Goal: Transaction & Acquisition: Purchase product/service

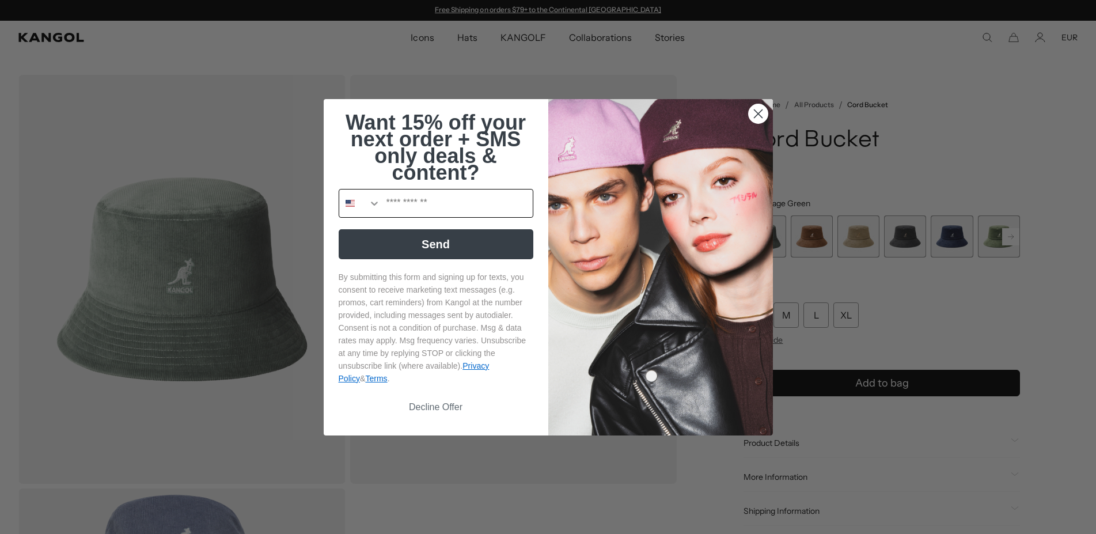
click at [369, 209] on icon "Search Countries" at bounding box center [375, 204] width 12 height 12
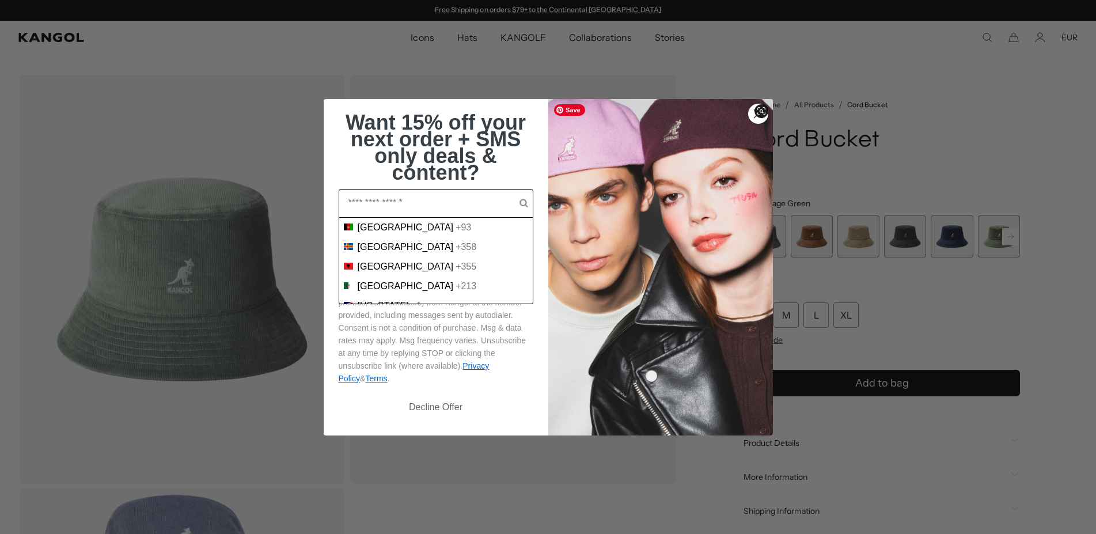
click at [765, 109] on span at bounding box center [762, 111] width 14 height 14
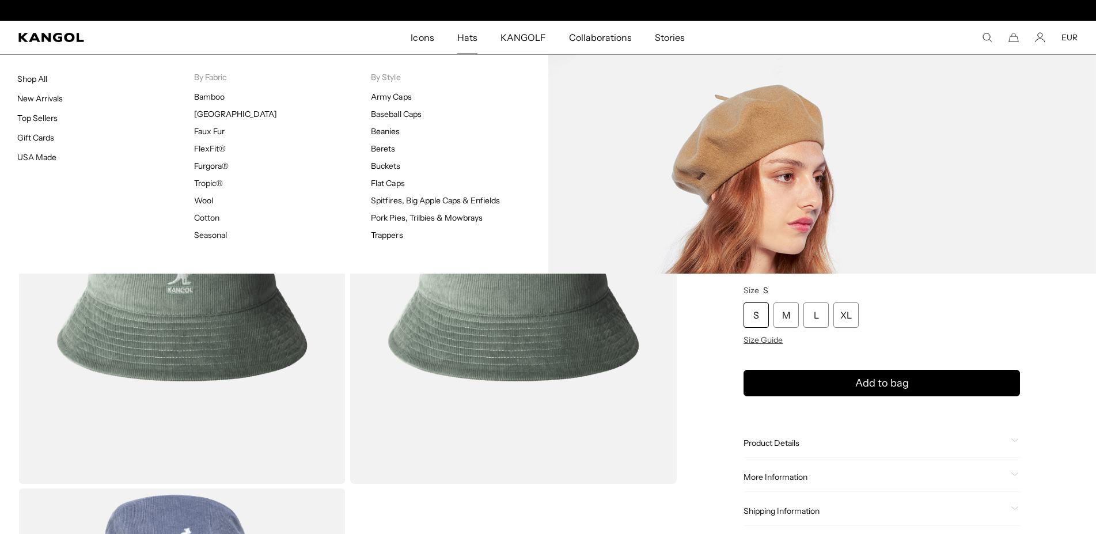
scroll to position [0, 237]
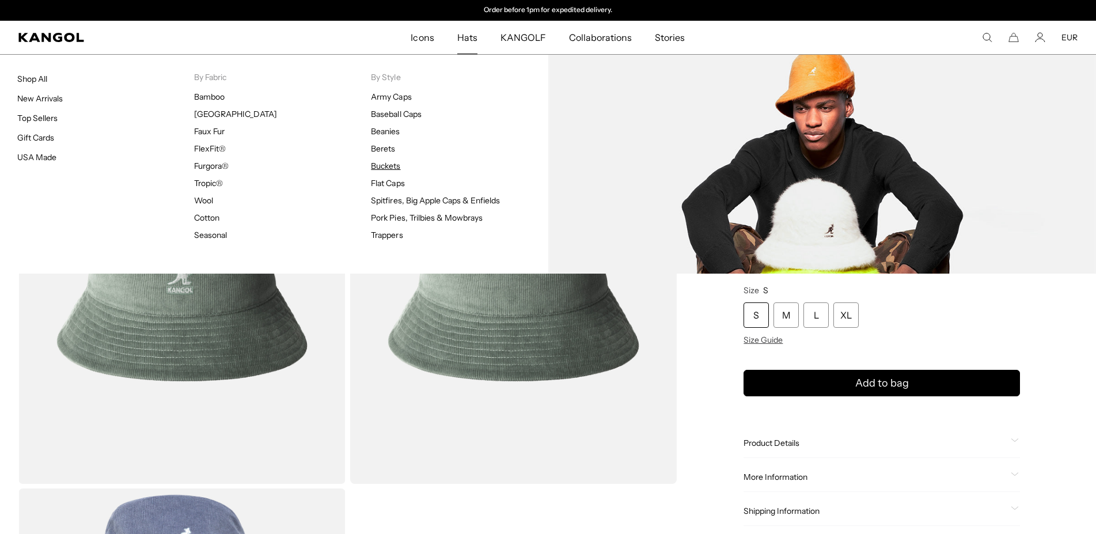
click at [379, 165] on link "Buckets" at bounding box center [385, 166] width 29 height 10
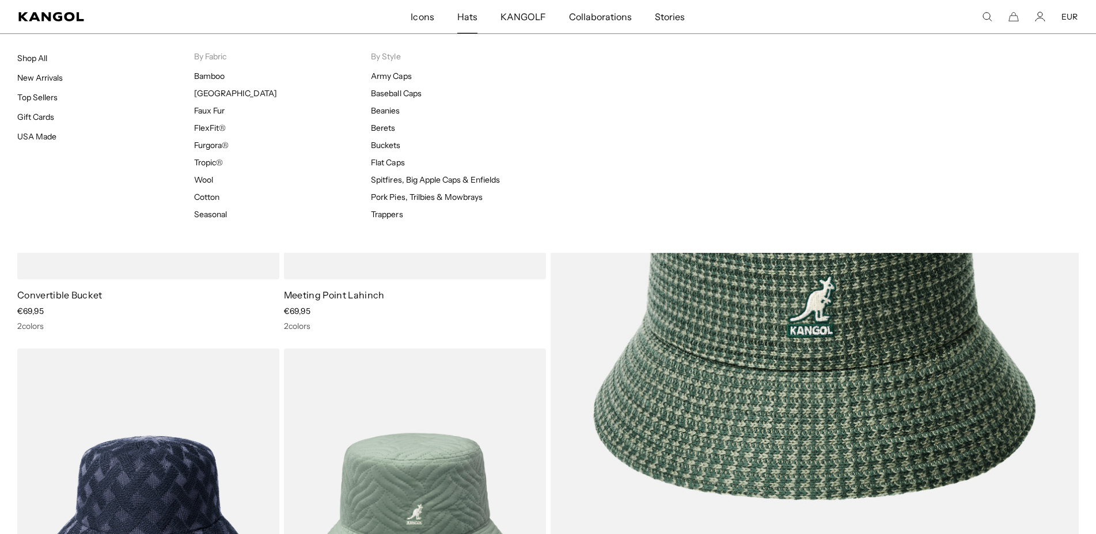
scroll to position [0, 237]
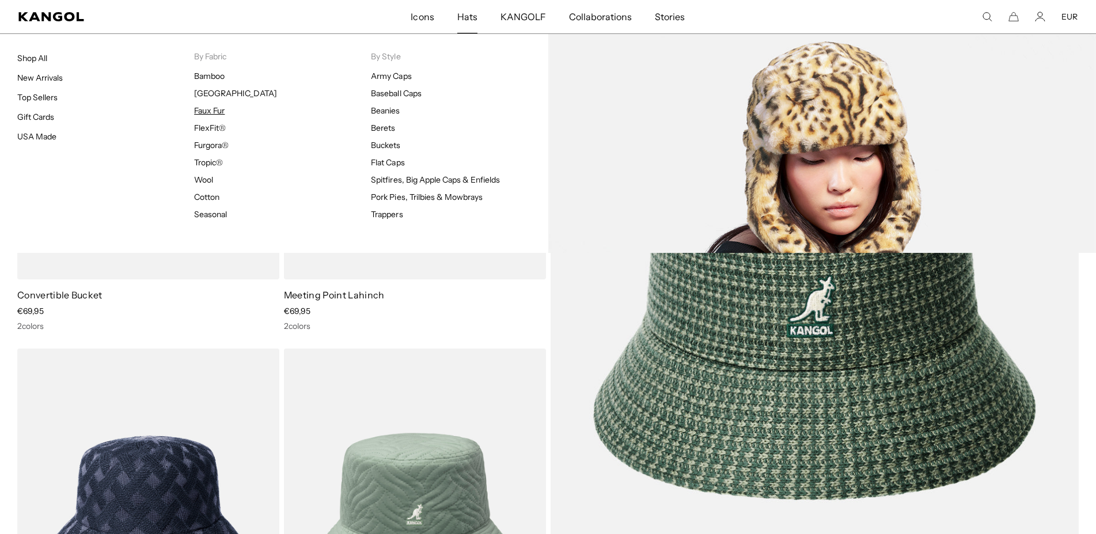
click at [208, 112] on link "Faux Fur" at bounding box center [209, 110] width 31 height 10
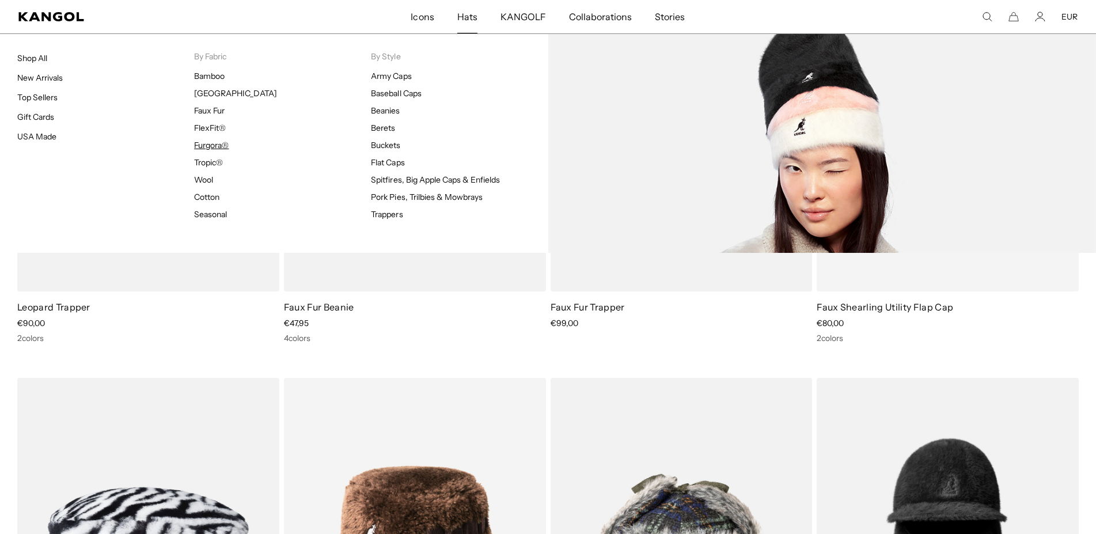
click at [215, 144] on link "Furgora®" at bounding box center [211, 145] width 35 height 10
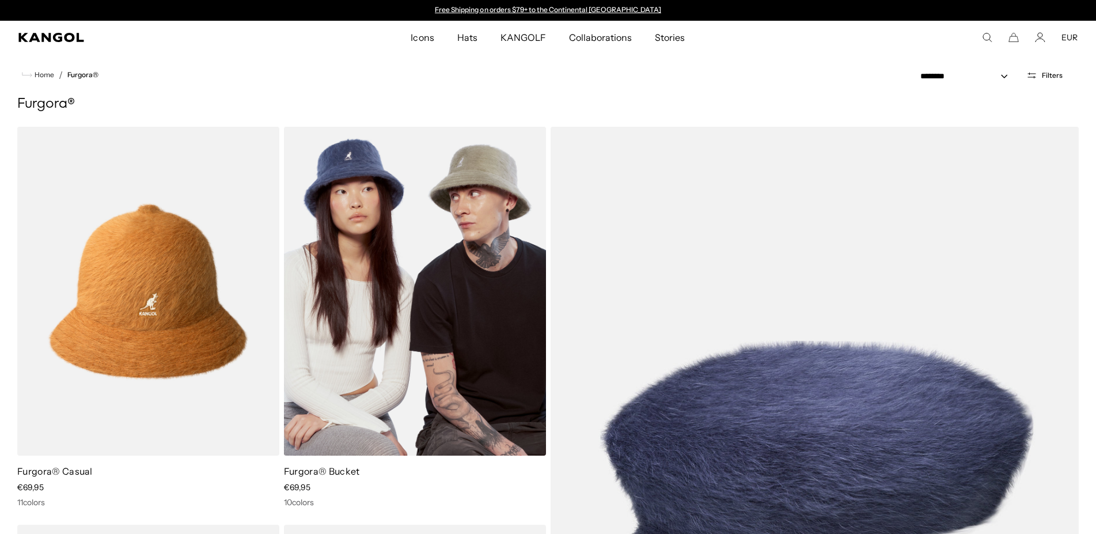
scroll to position [235, 0]
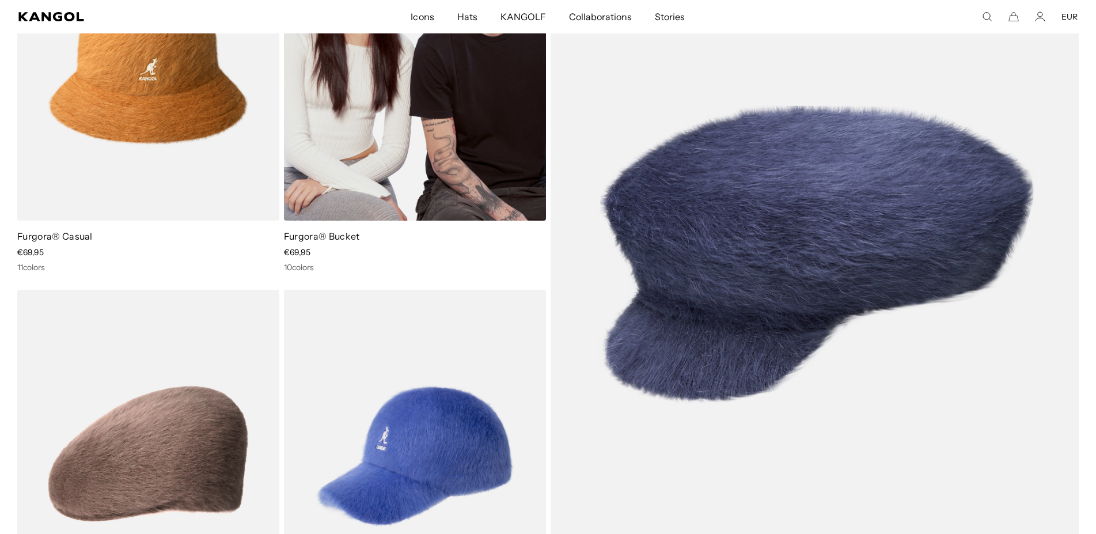
click at [360, 195] on img at bounding box center [415, 56] width 262 height 329
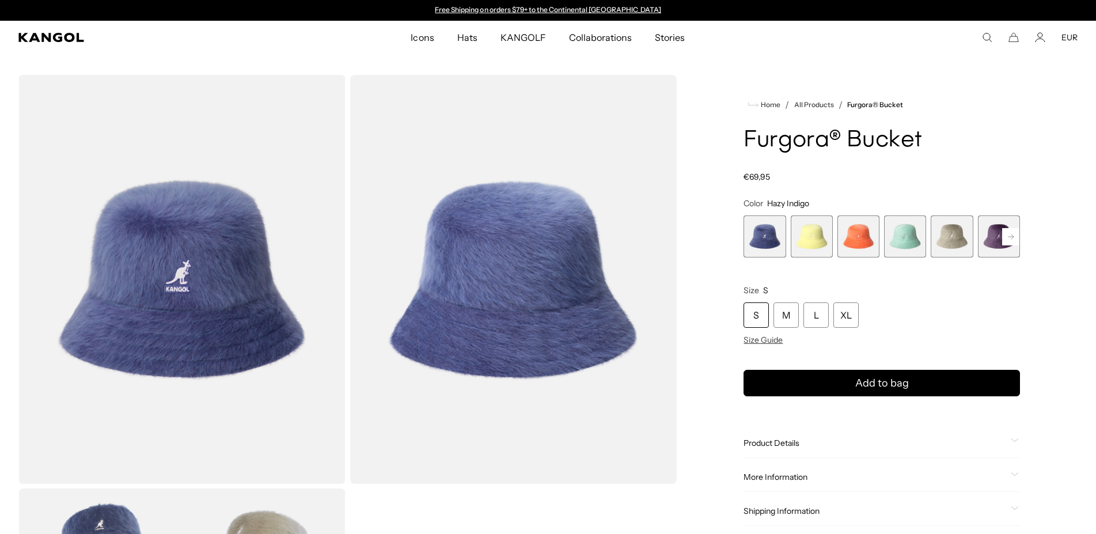
click at [771, 225] on span "1 of 10" at bounding box center [765, 236] width 42 height 42
click at [790, 318] on div "M" at bounding box center [786, 314] width 25 height 25
click at [827, 244] on span "2 of 10" at bounding box center [812, 236] width 42 height 42
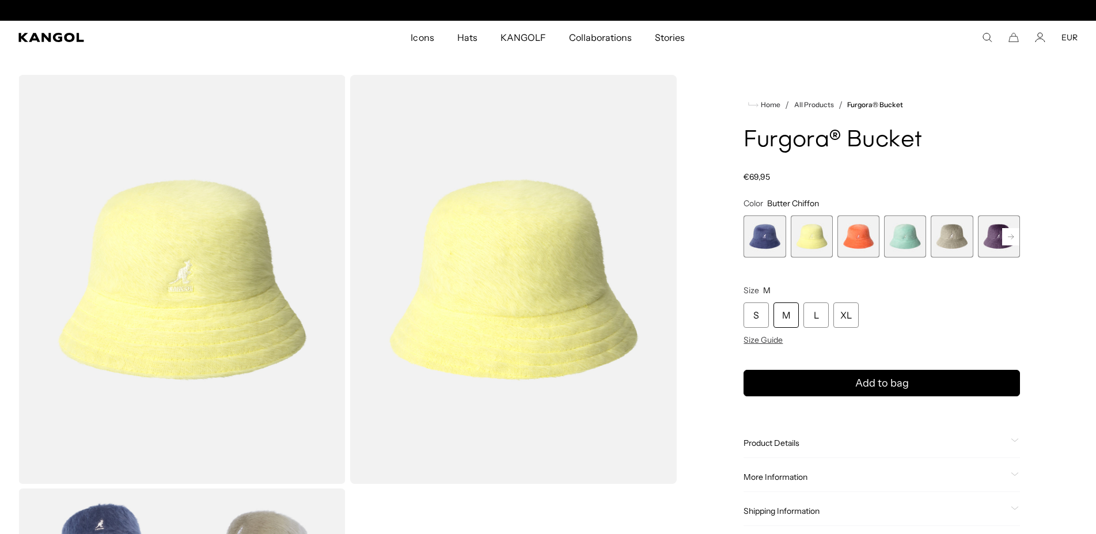
scroll to position [0, 237]
click at [854, 238] on span "3 of 10" at bounding box center [859, 236] width 42 height 42
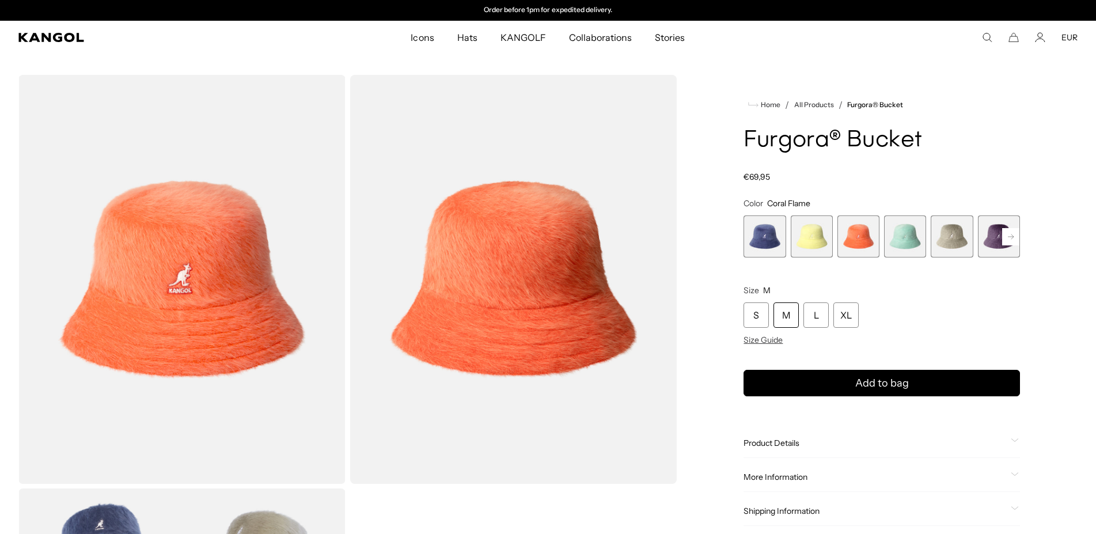
click at [906, 242] on span "4 of 10" at bounding box center [905, 236] width 42 height 42
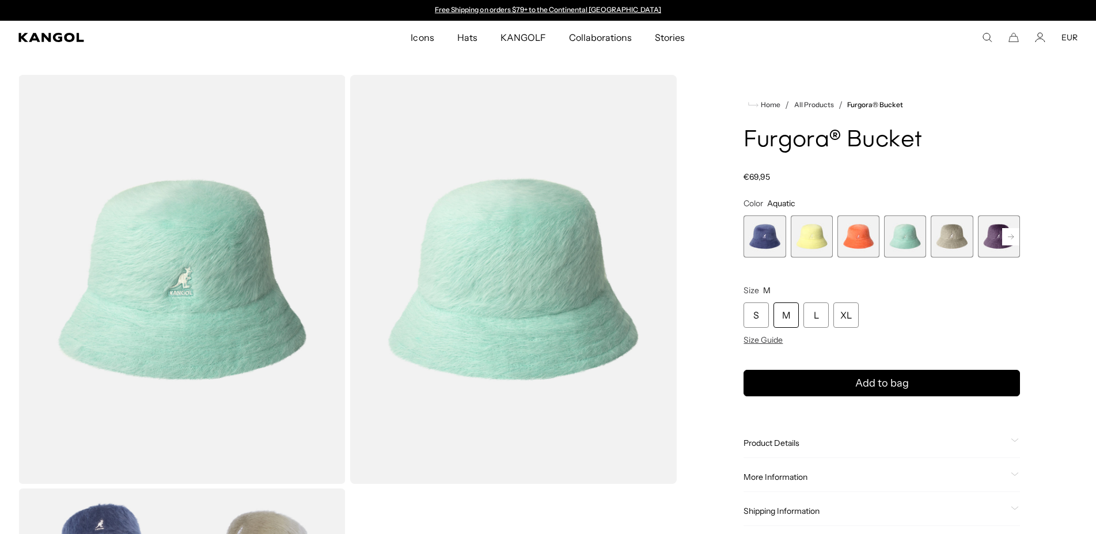
click at [906, 242] on span "4 of 10" at bounding box center [905, 236] width 42 height 42
click at [1013, 240] on rect at bounding box center [1010, 236] width 17 height 17
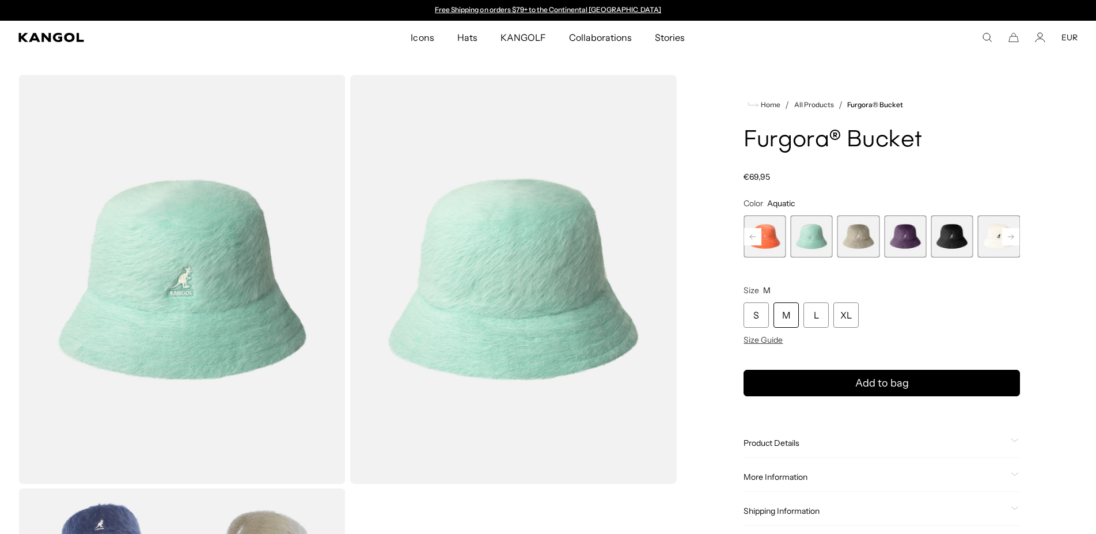
click at [1013, 240] on rect at bounding box center [1010, 236] width 17 height 17
click at [1013, 240] on div "Previous Next Hazy Indigo Variant sold out or unavailable Butter Chiffon Varian…" at bounding box center [882, 236] width 277 height 42
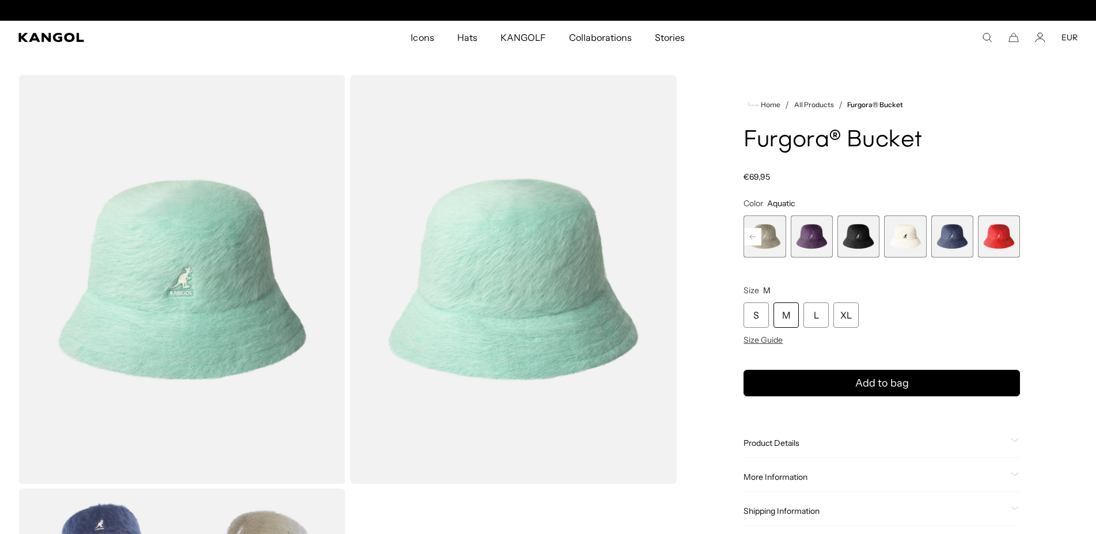
scroll to position [0, 237]
click at [954, 253] on span "9 of 10" at bounding box center [952, 236] width 42 height 42
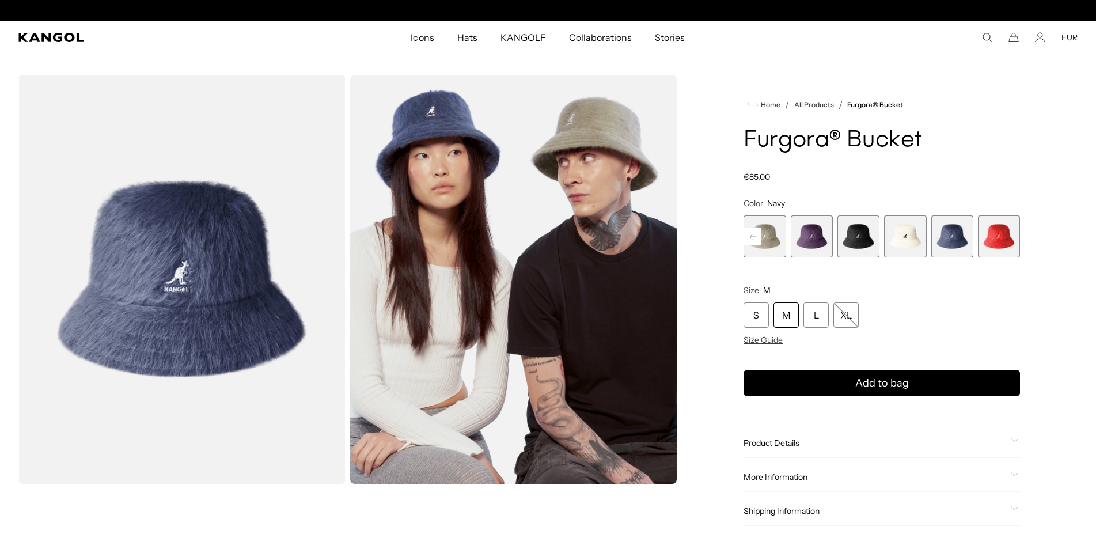
click at [782, 325] on div "M" at bounding box center [786, 314] width 25 height 25
click at [788, 315] on div "M" at bounding box center [786, 314] width 25 height 25
click at [789, 306] on div "M" at bounding box center [786, 314] width 25 height 25
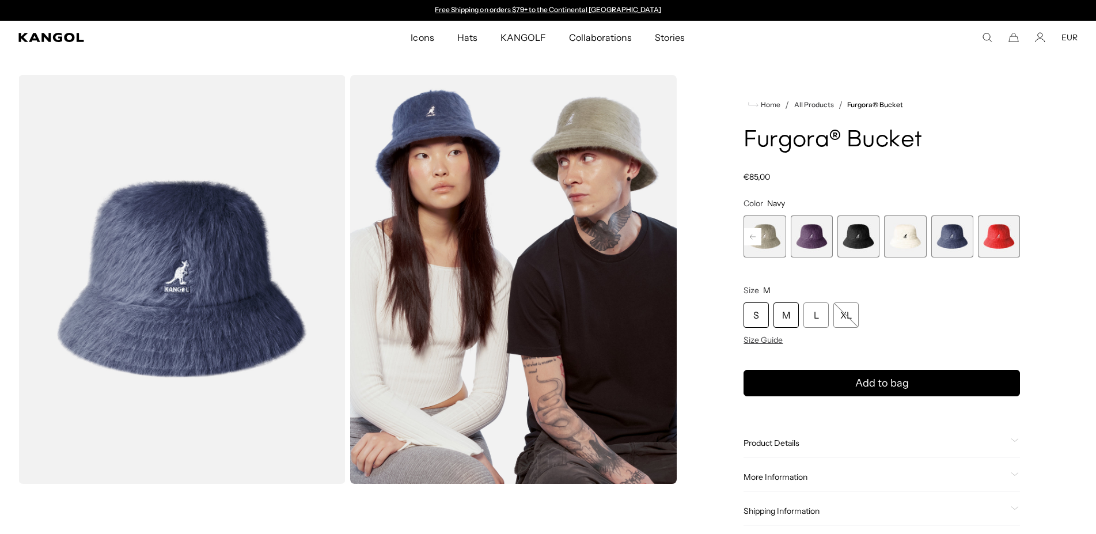
click at [762, 314] on div "S" at bounding box center [756, 314] width 25 height 25
click at [796, 305] on div "M" at bounding box center [786, 314] width 25 height 25
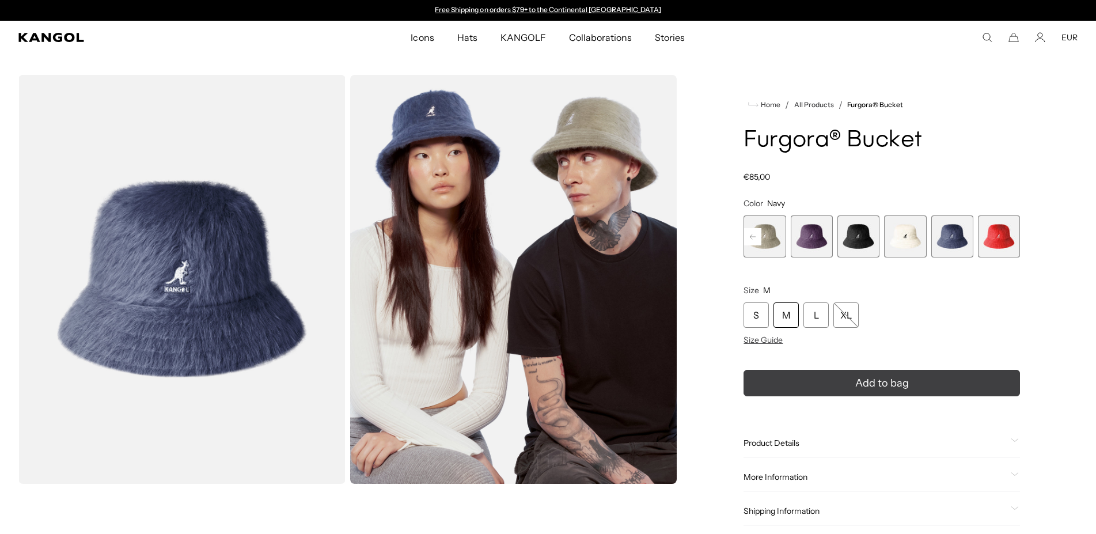
click at [809, 389] on button "Add to bag" at bounding box center [882, 383] width 277 height 26
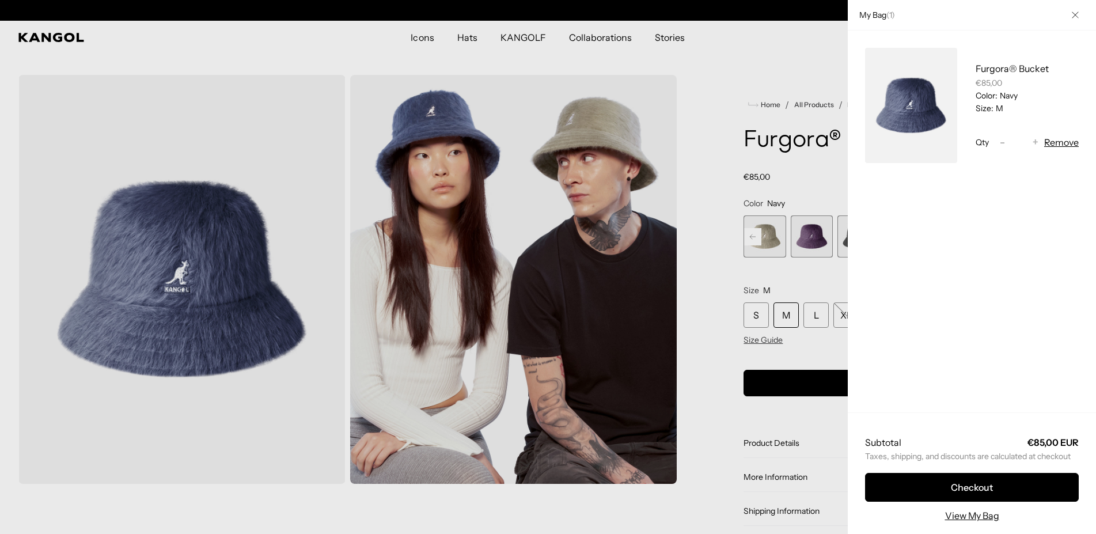
scroll to position [0, 237]
click at [696, 171] on div at bounding box center [548, 267] width 1096 height 534
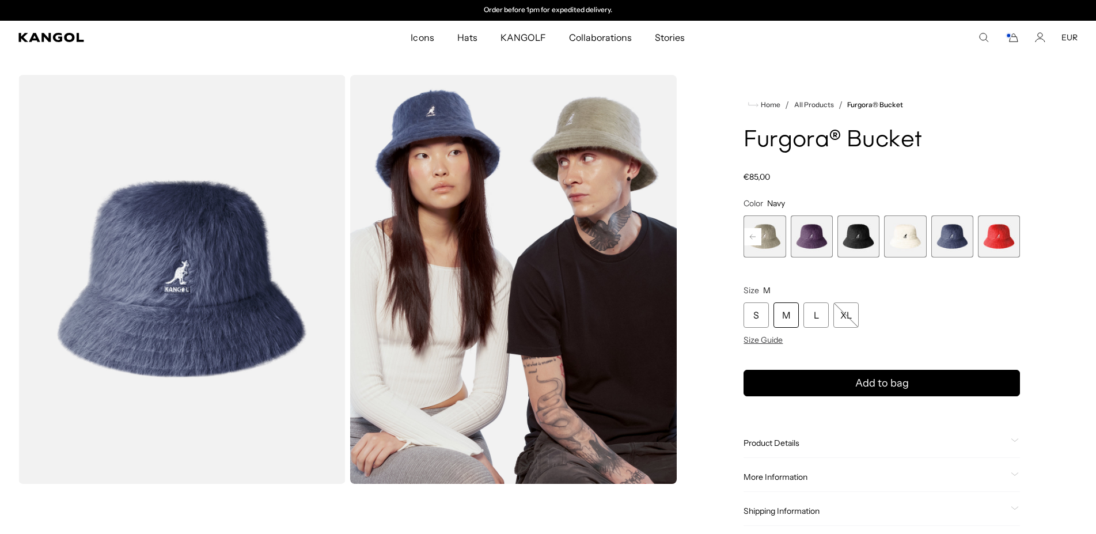
click at [752, 230] on rect at bounding box center [752, 236] width 17 height 17
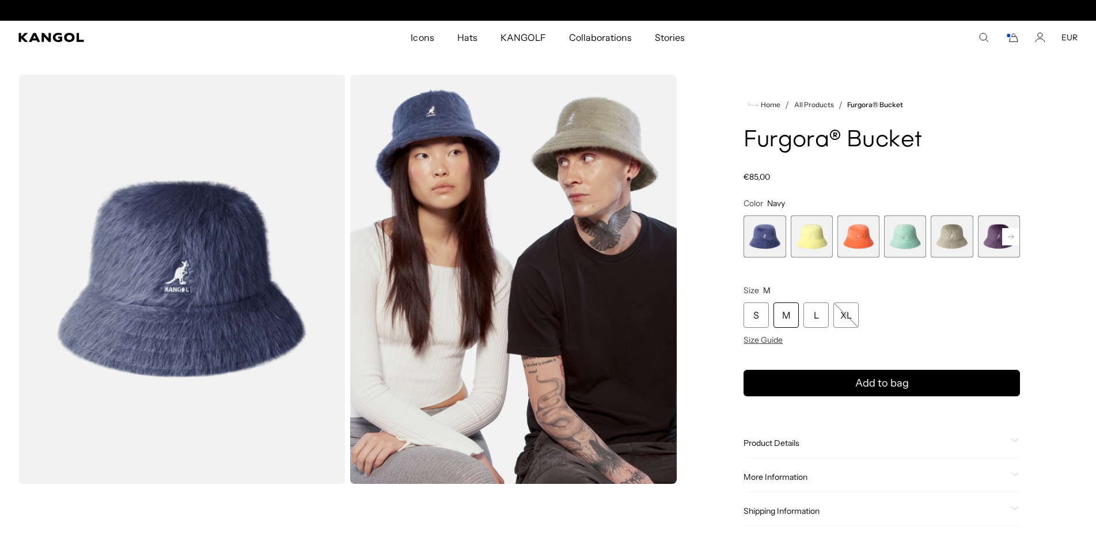
scroll to position [0, 0]
click at [1006, 35] on icon "Cart" at bounding box center [1012, 37] width 14 height 10
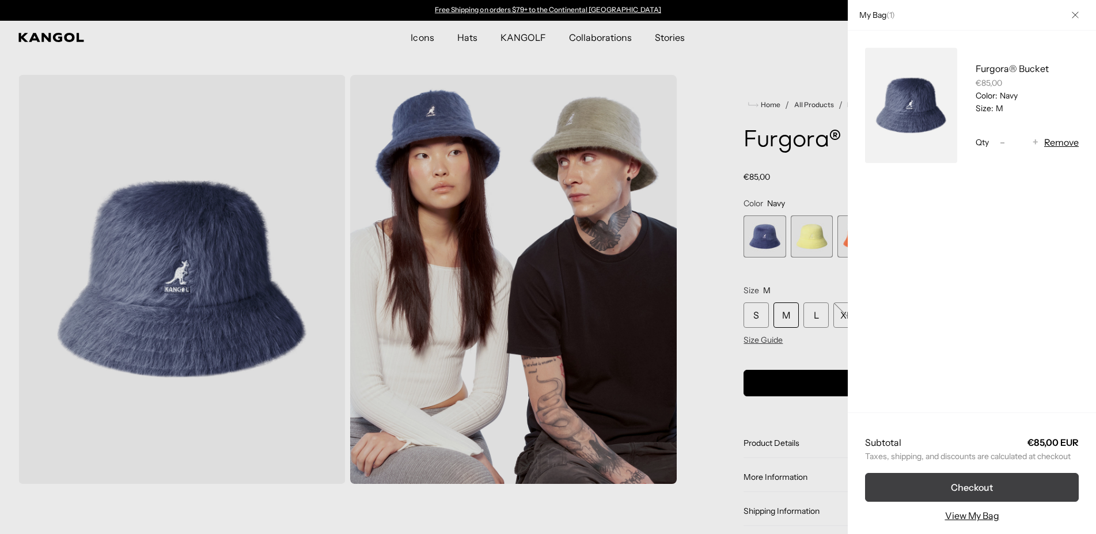
click at [946, 497] on button "Checkout" at bounding box center [972, 487] width 214 height 29
